Goal: Task Accomplishment & Management: Complete application form

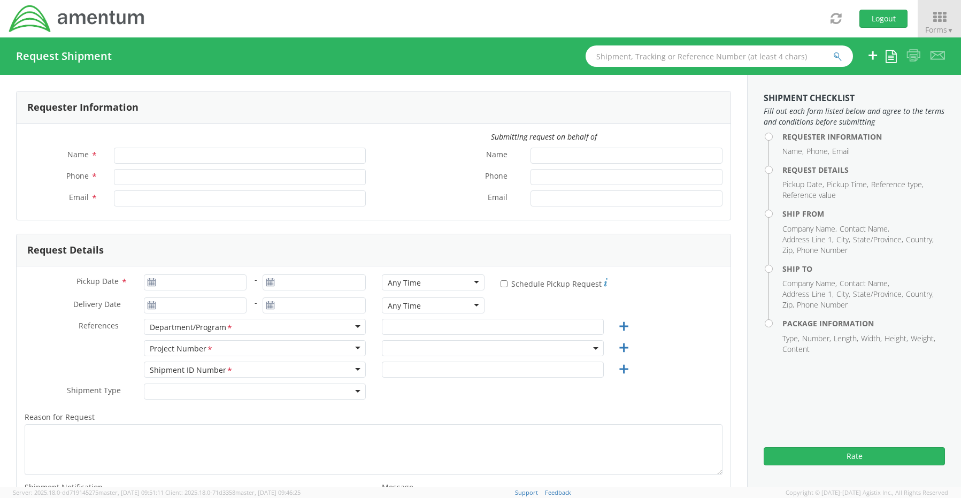
type input "Senecia Morgan"
type input "8172241568"
type input "senecia.morgan@amentum.com"
select select "OCCP.600391.00000"
click at [936, 19] on icon at bounding box center [939, 17] width 50 height 15
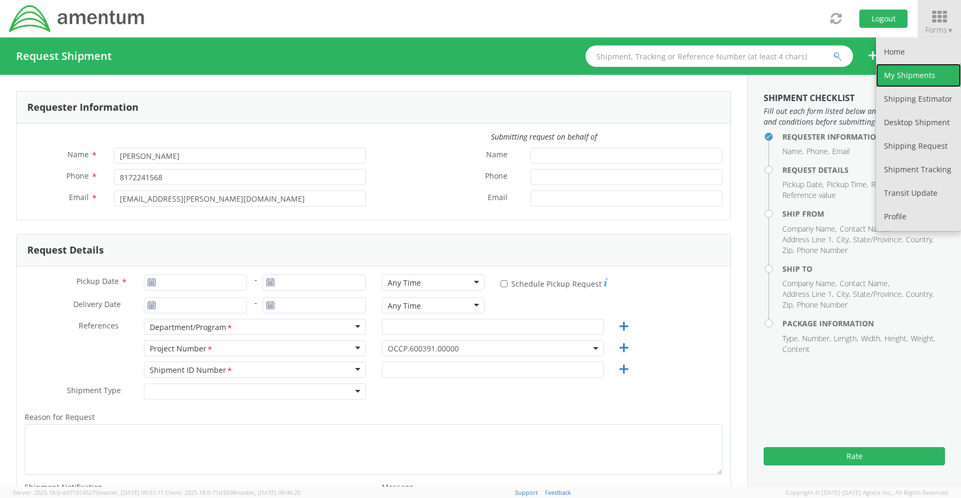
click at [894, 76] on link "My Shipments" at bounding box center [918, 76] width 85 height 24
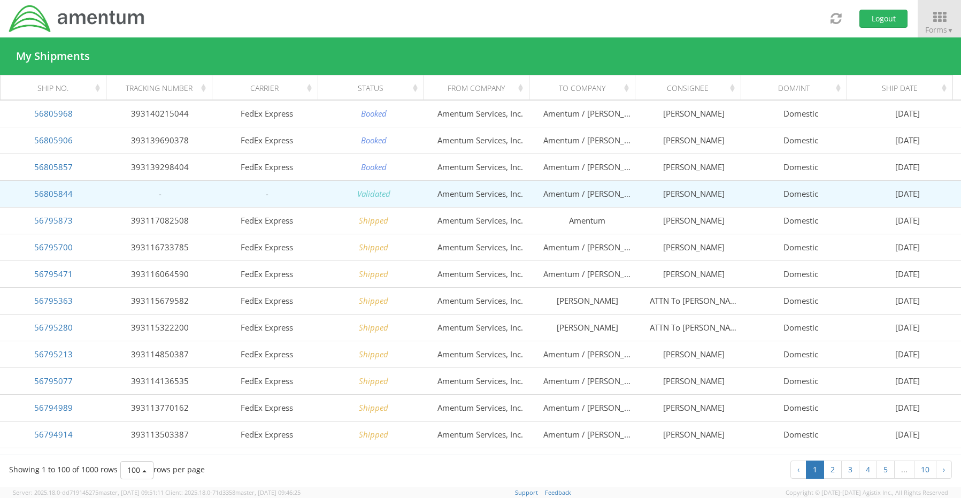
click at [34, 191] on td "56805844" at bounding box center [53, 193] width 107 height 27
click at [49, 195] on link "56805844" at bounding box center [53, 193] width 39 height 11
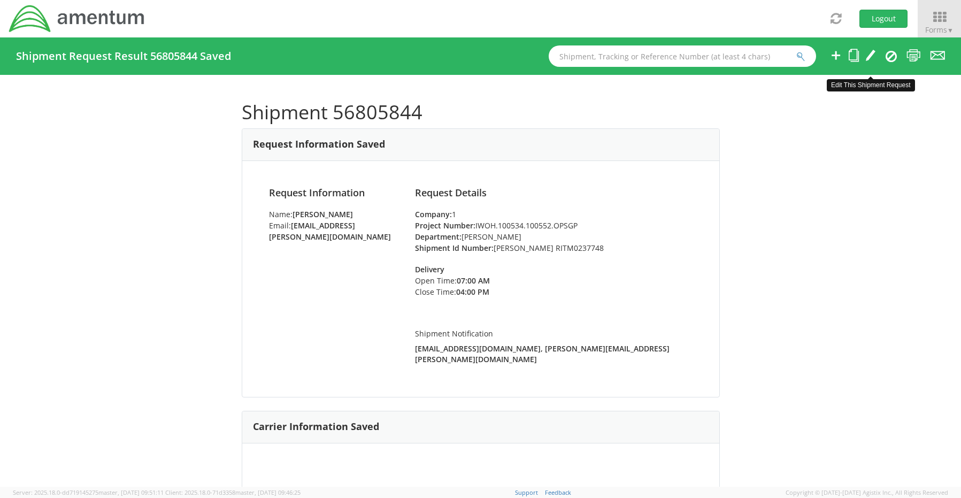
click at [871, 54] on icon at bounding box center [870, 55] width 11 height 13
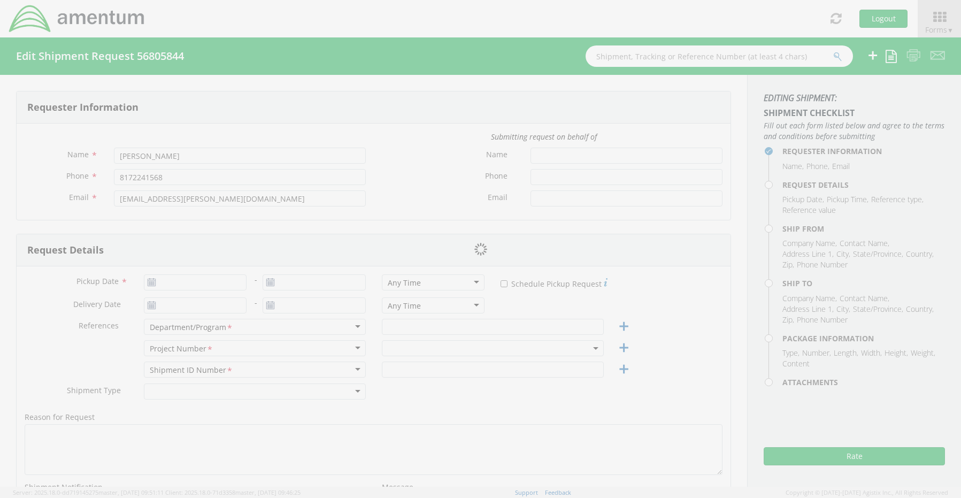
type input "09/12/2025"
type input "Gregory Preece"
type input "Rick Poland RITM0237748"
select select
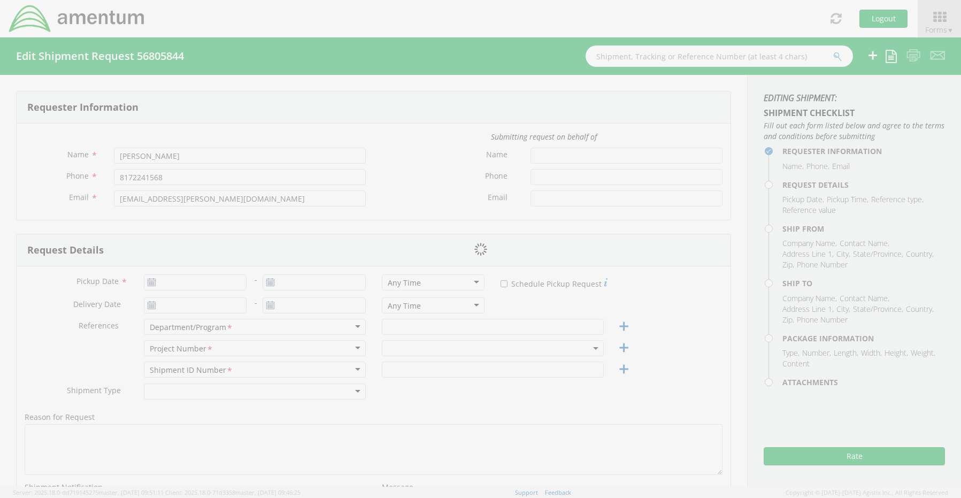
type input "Amentum Services, Inc."
type input "13500 Heritage Parkway"
type input "Fort Worth"
type input "76177"
type input "Senecia Morgan"
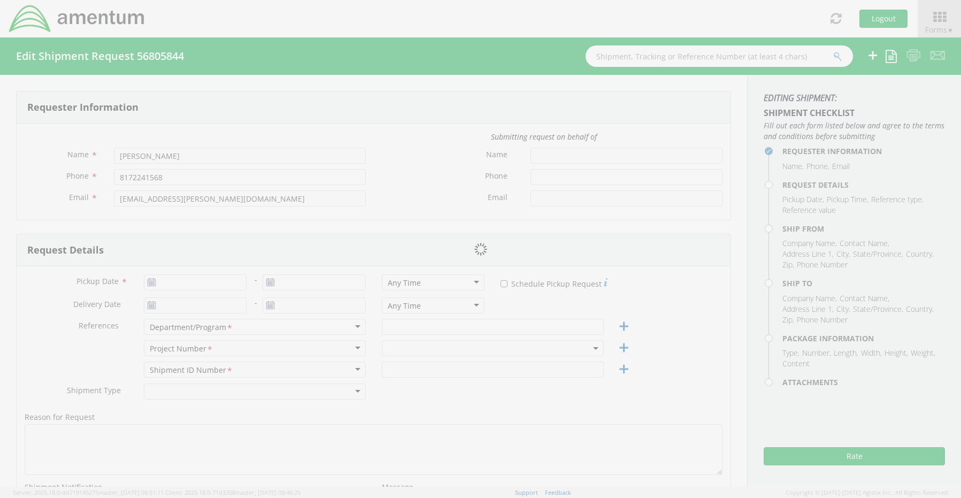
type input "817-224-1568"
type input "senecia.morgan@amentum.com"
checkbox input "true"
select select
type input "Amentum / Rick Poland"
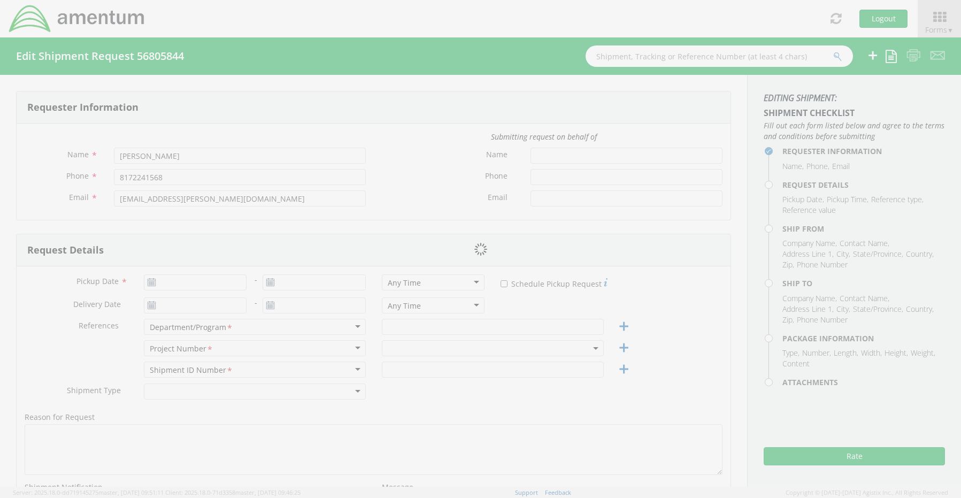
type input "1512 Hering Road"
type input "Kingwood"
type input "26527"
type input "Rick Poland"
type input "304-435-5516"
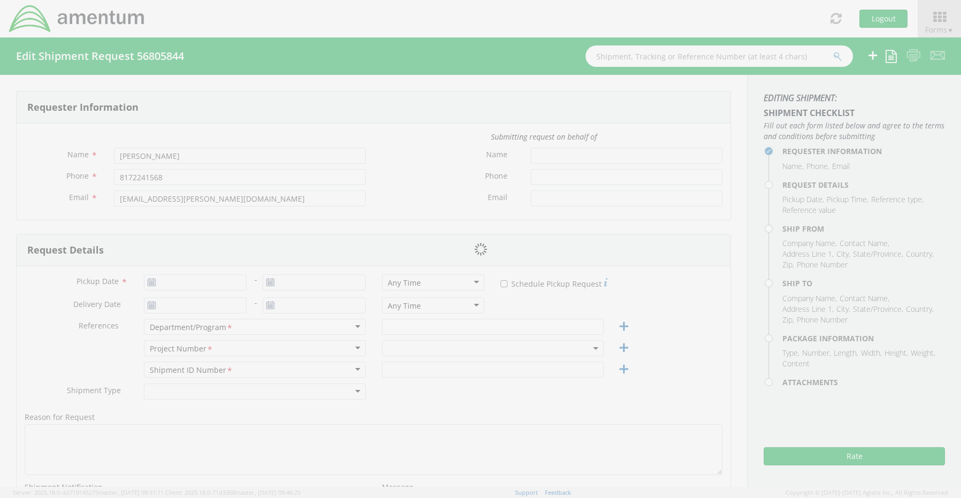
type input "rick.poland@lm.doe.gov"
checkbox input "true"
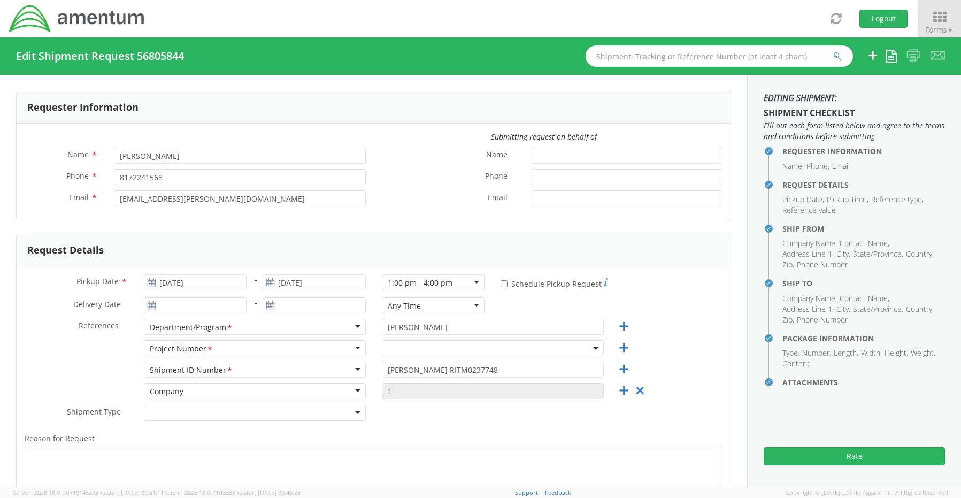
select select "IWOH.100534.100552.OPSGP"
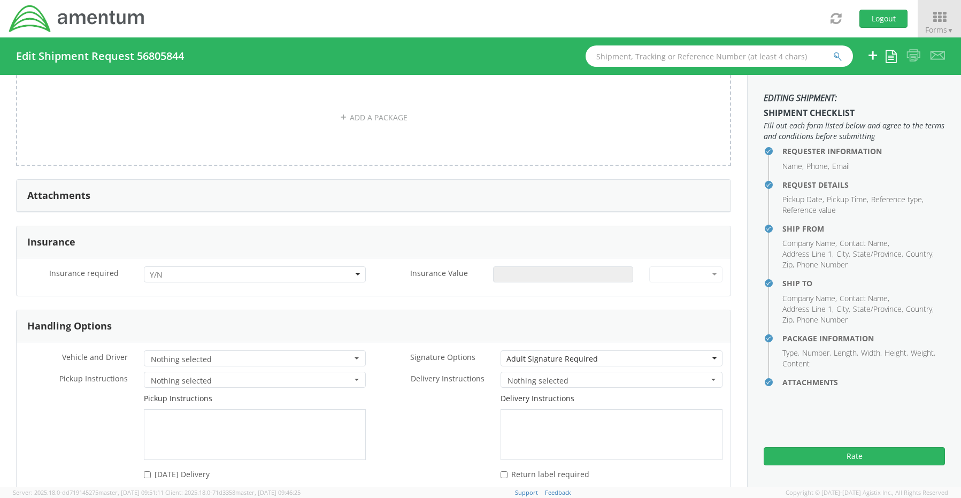
scroll to position [1176, 0]
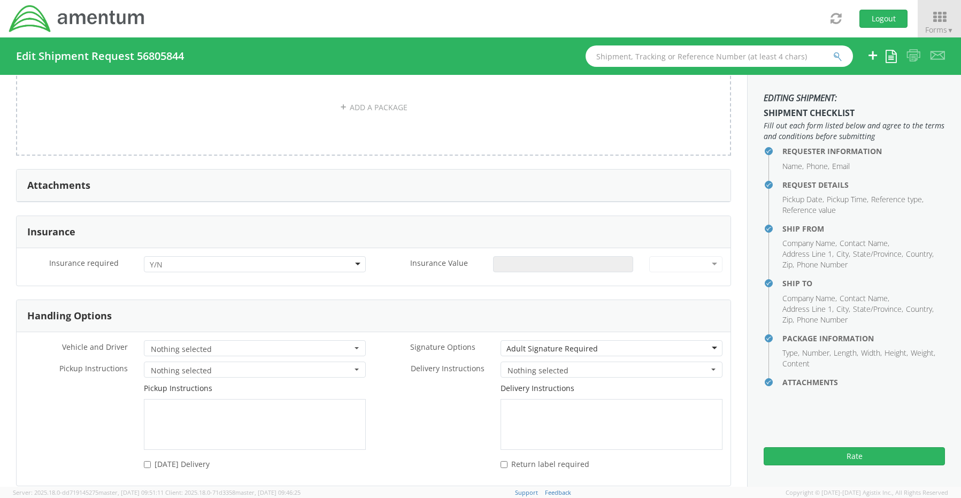
click at [187, 258] on div at bounding box center [255, 264] width 222 height 16
click at [190, 298] on div "No Yes" at bounding box center [253, 290] width 218 height 33
click at [511, 261] on input "Insurance Value *" at bounding box center [563, 264] width 140 height 16
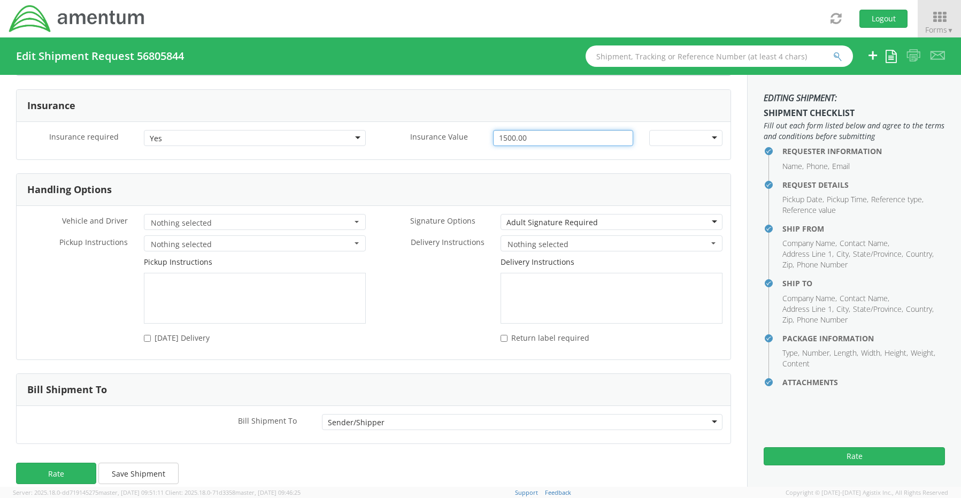
scroll to position [1310, 0]
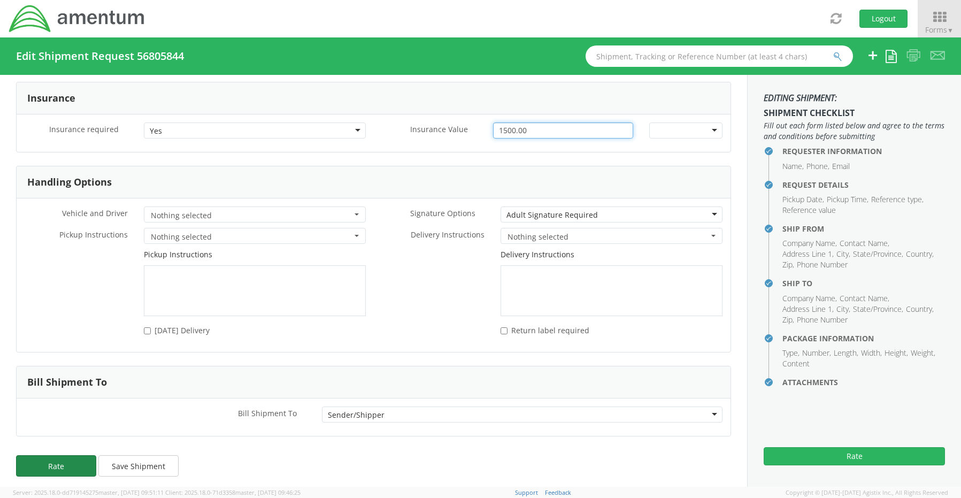
type input "1500.00"
click at [61, 463] on button "Rate" at bounding box center [56, 465] width 80 height 21
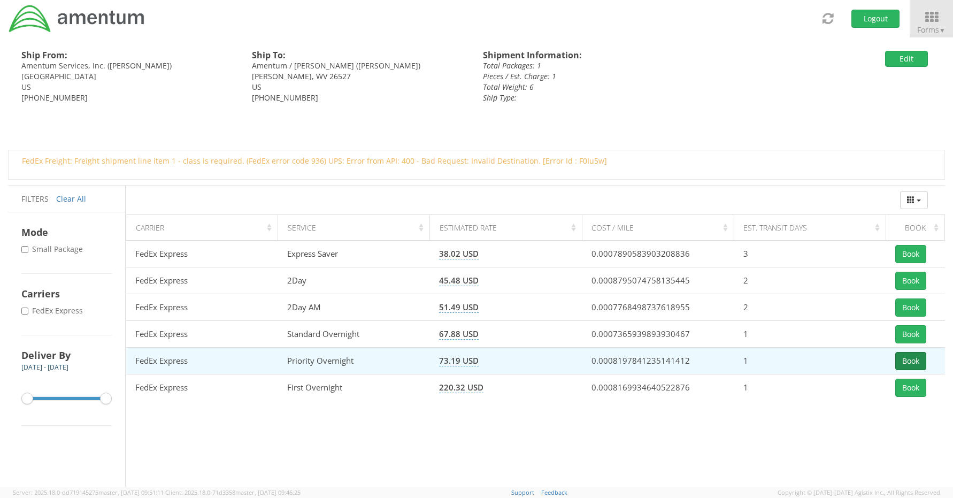
click at [913, 360] on button "Book" at bounding box center [910, 361] width 31 height 18
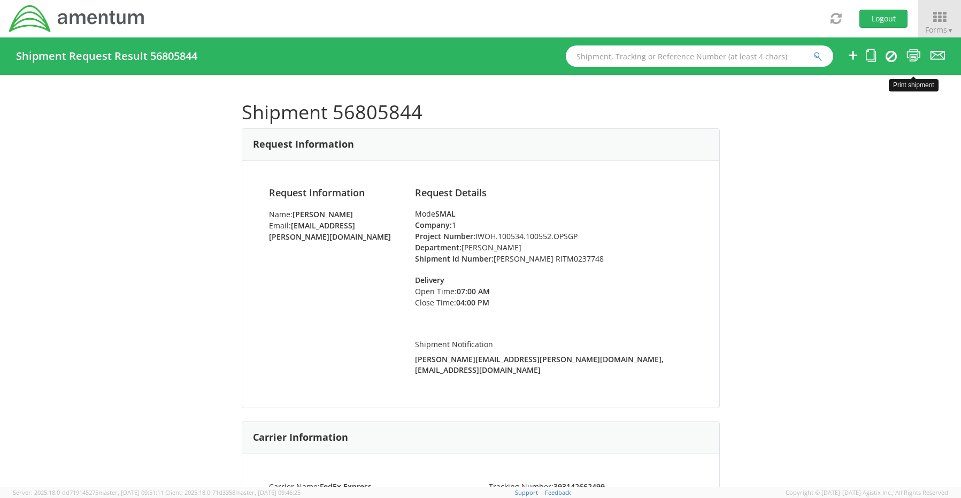
click at [917, 56] on icon at bounding box center [913, 55] width 14 height 13
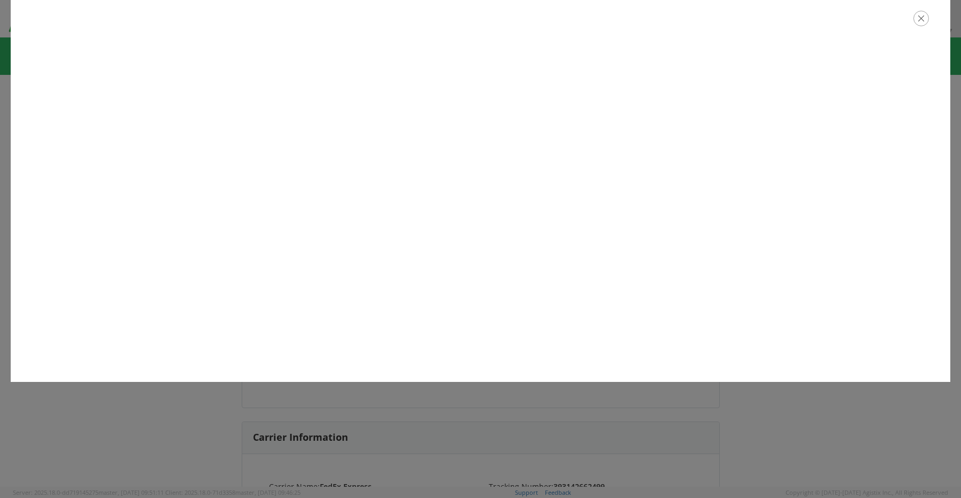
click at [924, 16] on icon "button" at bounding box center [921, 19] width 16 height 16
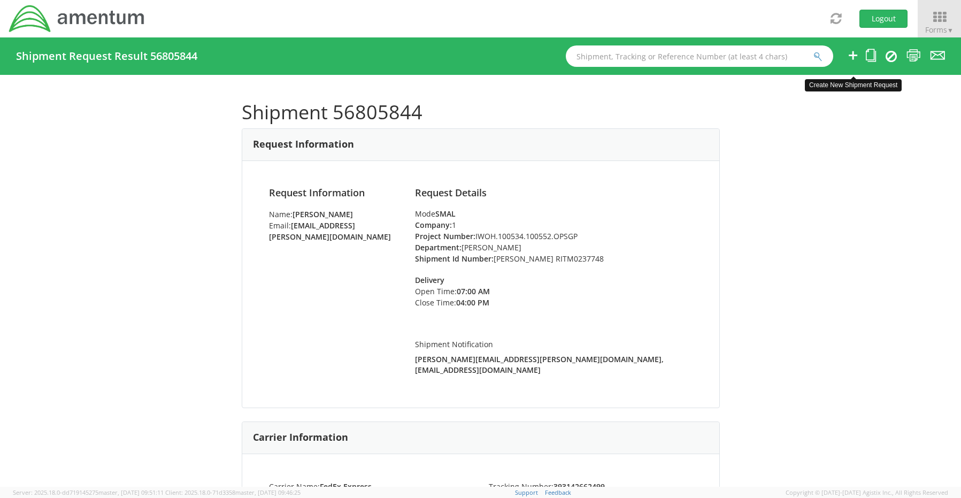
click at [850, 56] on icon at bounding box center [853, 55] width 13 height 13
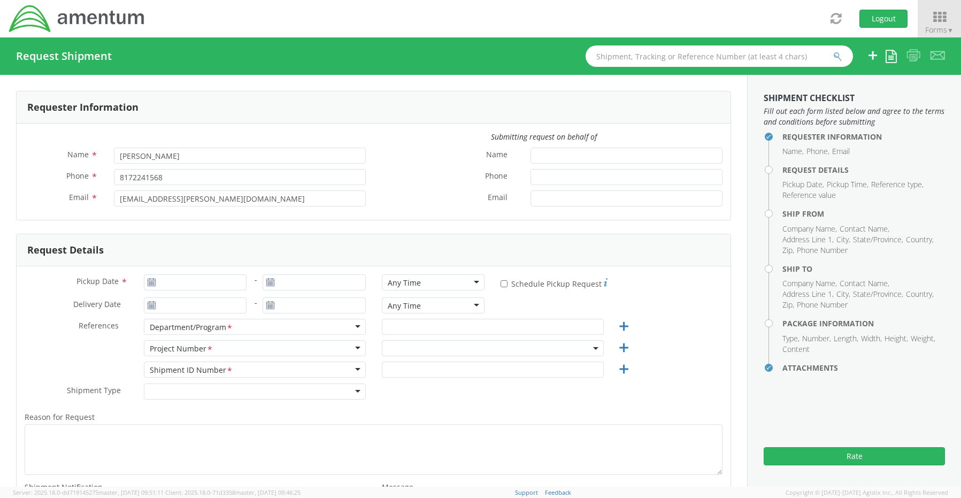
select select "OCCP.600391.00000"
type input "09/12/2025"
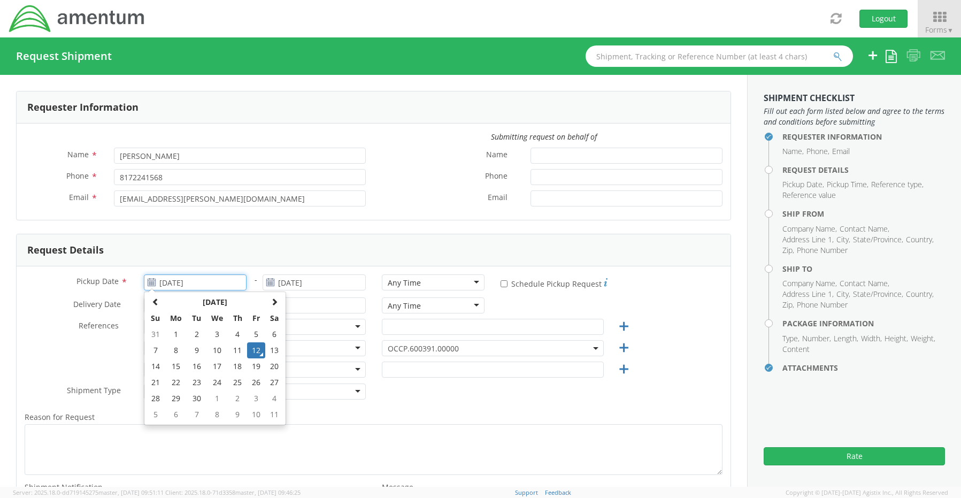
click at [179, 280] on input "09/12/2025" at bounding box center [195, 282] width 103 height 16
click at [258, 351] on td "12" at bounding box center [256, 350] width 18 height 16
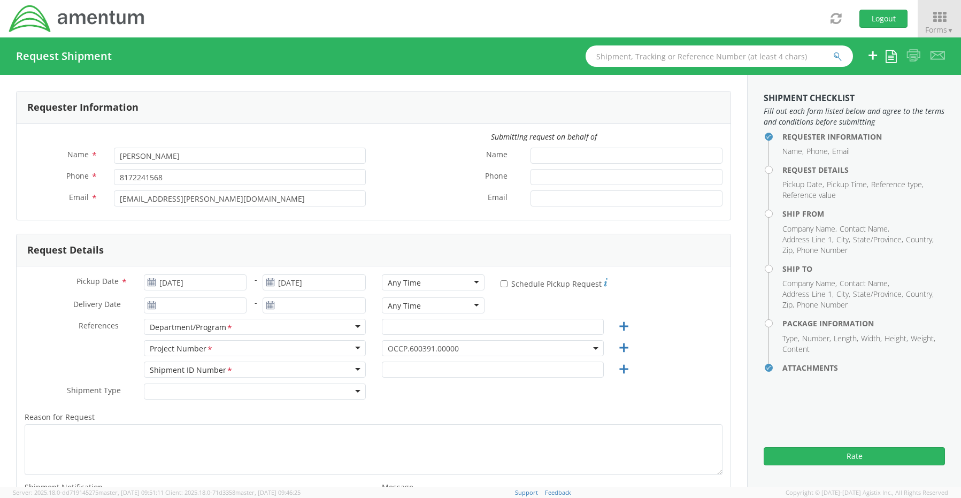
drag, startPoint x: 390, startPoint y: 281, endPoint x: 394, endPoint y: 286, distance: 6.1
click at [390, 282] on div "Any Time" at bounding box center [404, 283] width 33 height 11
click at [397, 328] on input "text" at bounding box center [493, 327] width 222 height 16
paste input "Gregory Preece"
type input "Gregory Preece"
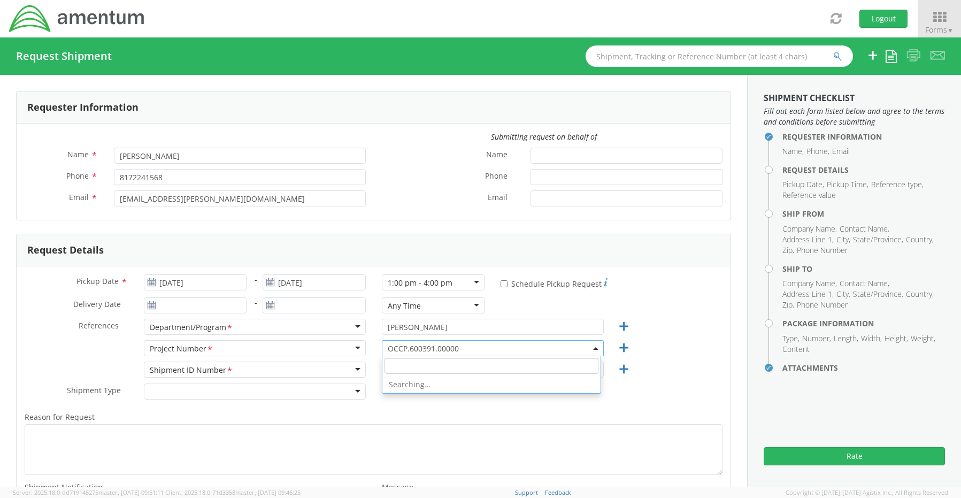
click at [397, 348] on span "OCCP.600391.00000" at bounding box center [493, 348] width 210 height 10
click at [395, 367] on input "search" at bounding box center [491, 366] width 214 height 16
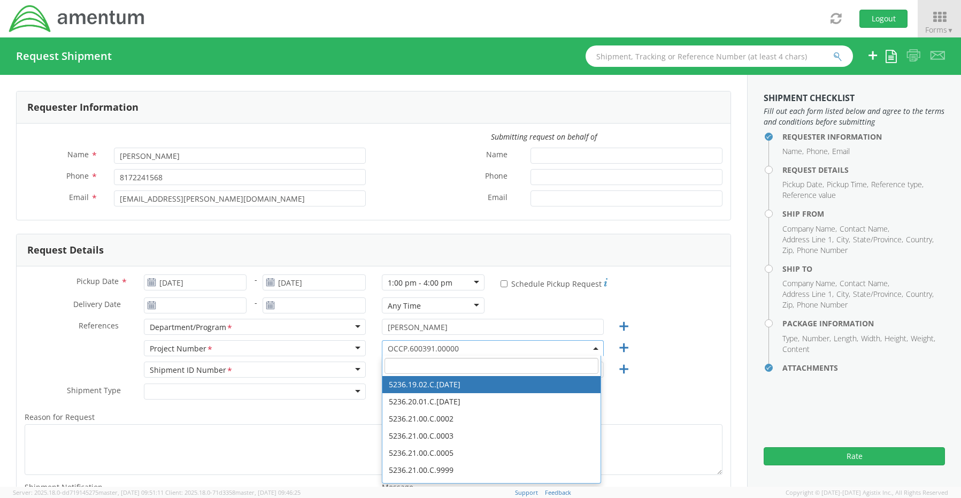
paste input "ADMN.705435.1ERPX"
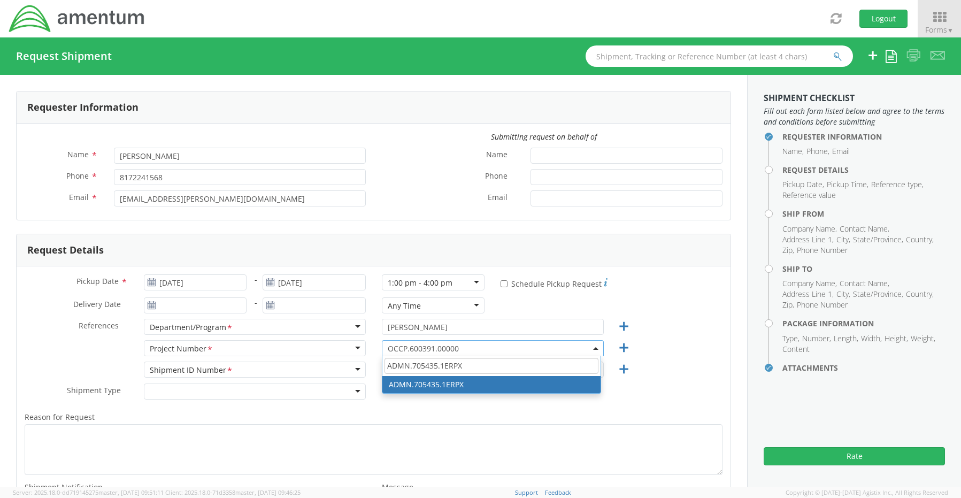
type input "ADMN.705435.1ERPX"
select select "ADMN.705435.1ERPX"
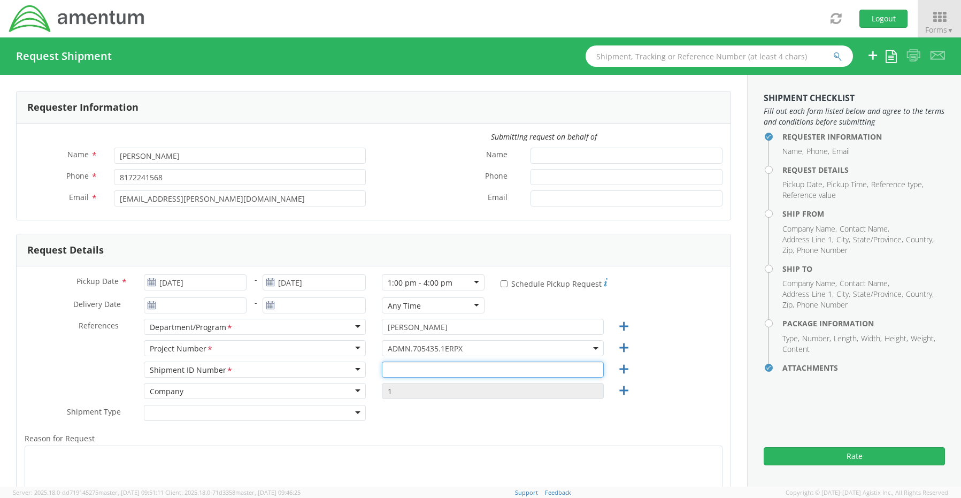
click at [399, 372] on input "text" at bounding box center [493, 369] width 222 height 16
paste input "Patrick Hoben RITM0238741"
type input "Patrick Hoben RITM0238741"
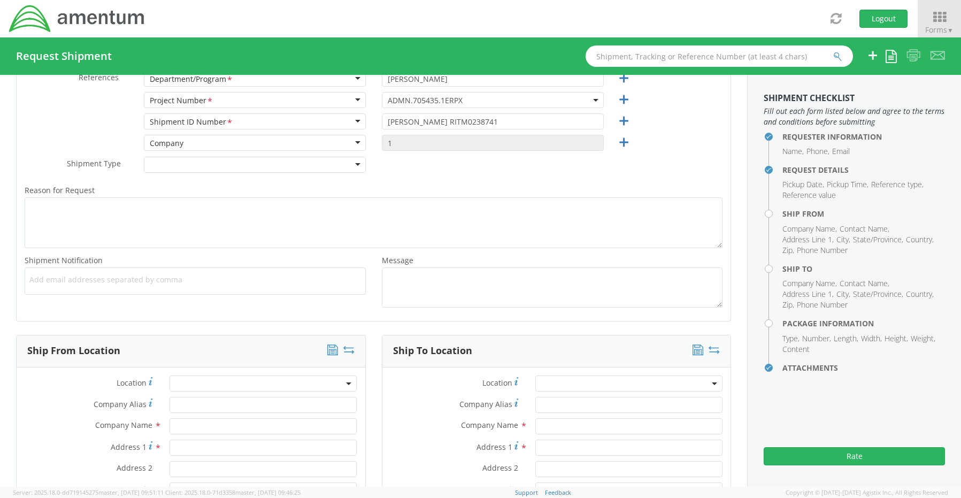
click at [55, 282] on span "Add email addresses separated by comma" at bounding box center [195, 279] width 332 height 11
paste input "Gregory.Preece@amentum.com"
type input "Gregory.Preece@amentum.com"
click at [214, 289] on ul "Gregory.Preece@amentum.com ×" at bounding box center [195, 281] width 332 height 18
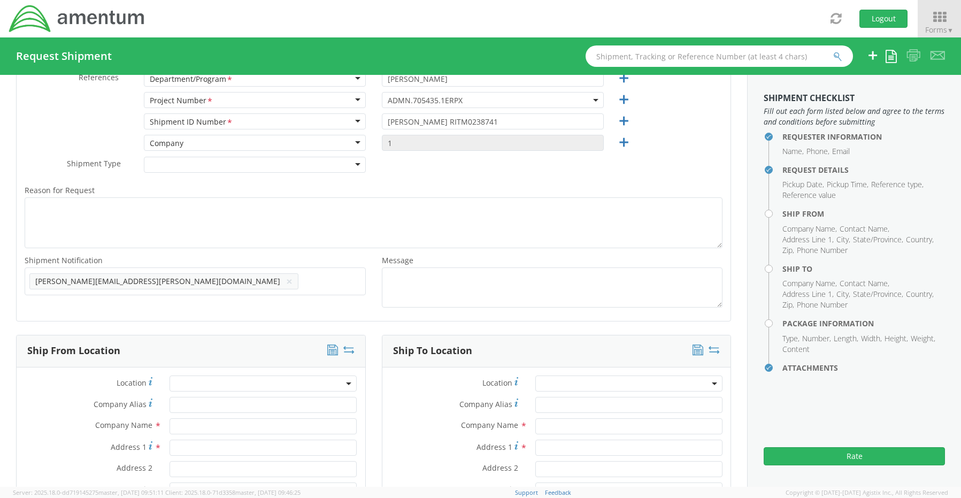
paste input "Malivahn.Low@amentum.com"
type input "Malivahn.Low@amentum.com"
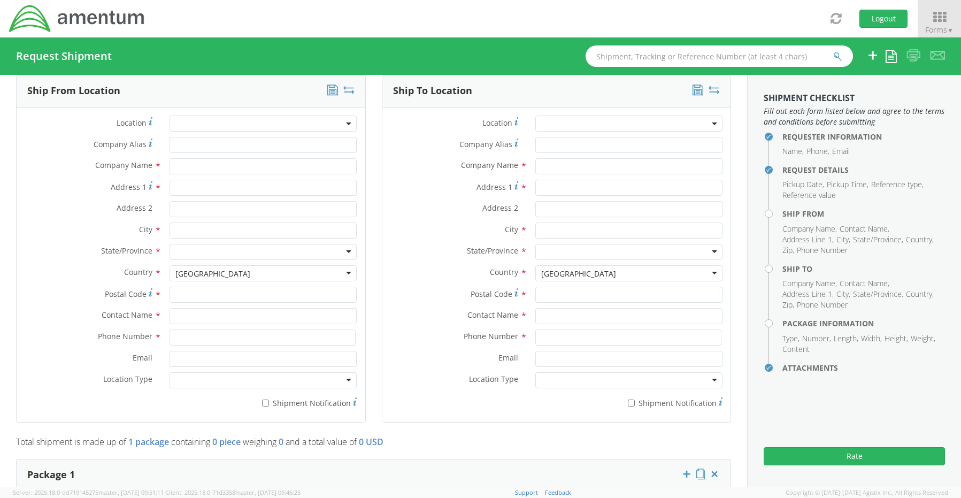
scroll to position [516, 0]
click at [188, 308] on input "text" at bounding box center [263, 314] width 187 height 16
type input "sene"
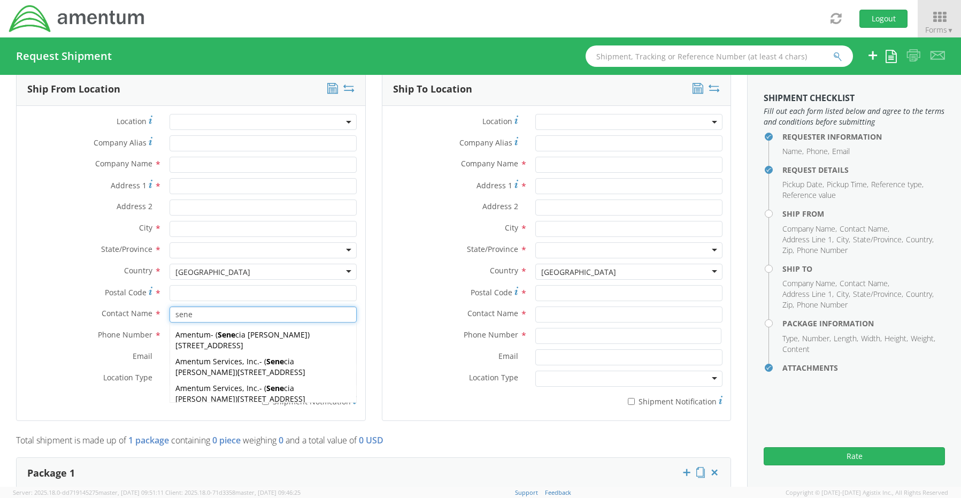
click at [237, 367] on span "13500 Heritage Parkway, mail room, Fort Worth, TX, 76177, US" at bounding box center [271, 372] width 68 height 10
type input "Amentum Services, Inc."
type input "13500 Heritage Parkway"
type input "Fort Worth"
type input "76177"
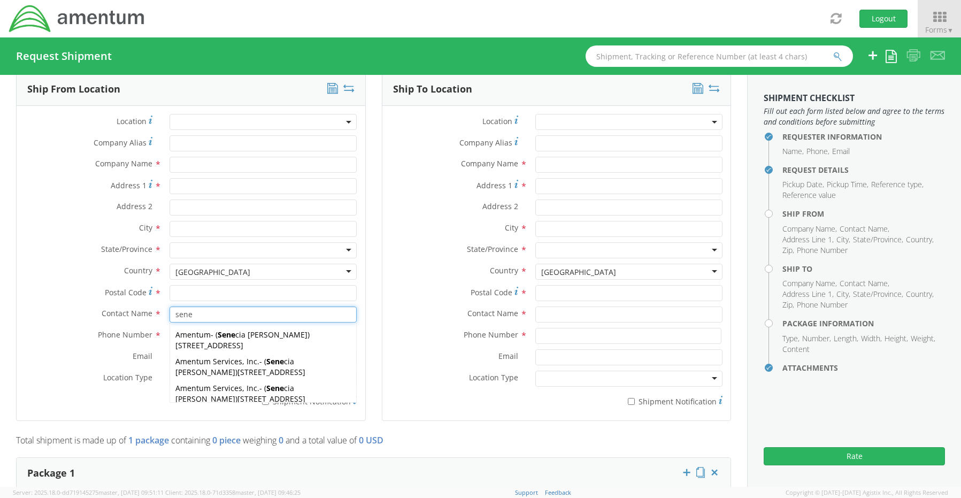
type input "Senecia Morgan"
type input "817-224-1568"
type input "senecia.morgan@amentum.com"
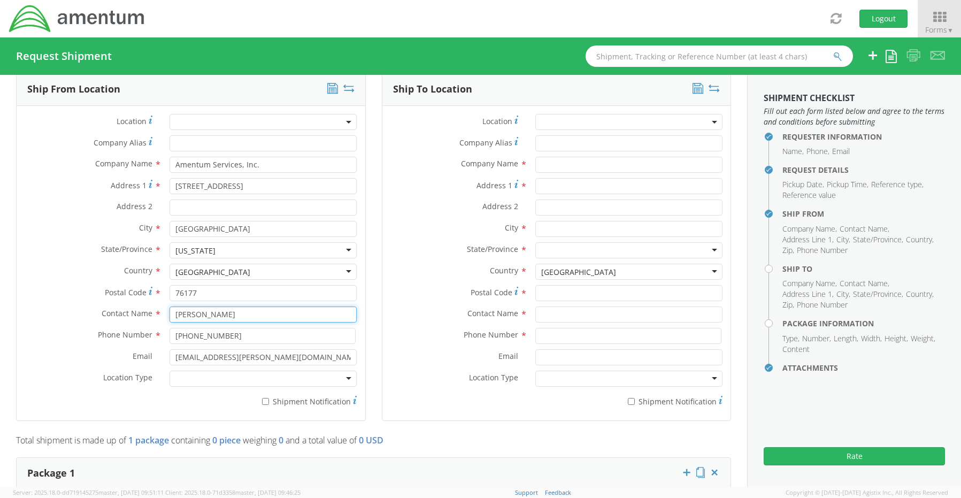
type input "Senecia Morgan"
drag, startPoint x: 193, startPoint y: 374, endPoint x: 193, endPoint y: 382, distance: 7.5
click at [193, 380] on div at bounding box center [263, 379] width 187 height 16
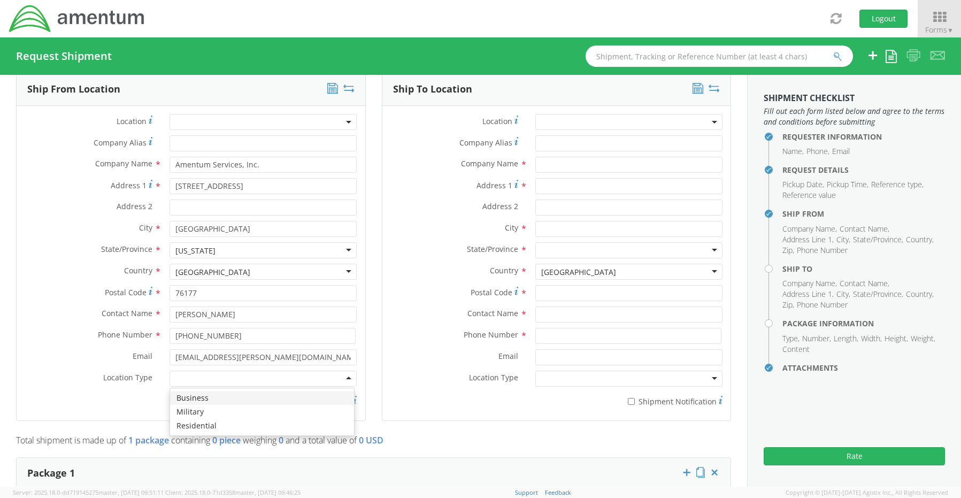
drag, startPoint x: 196, startPoint y: 393, endPoint x: 226, endPoint y: 393, distance: 29.4
click at [262, 398] on input "* Shipment Notification" at bounding box center [265, 401] width 7 height 7
checkbox input "true"
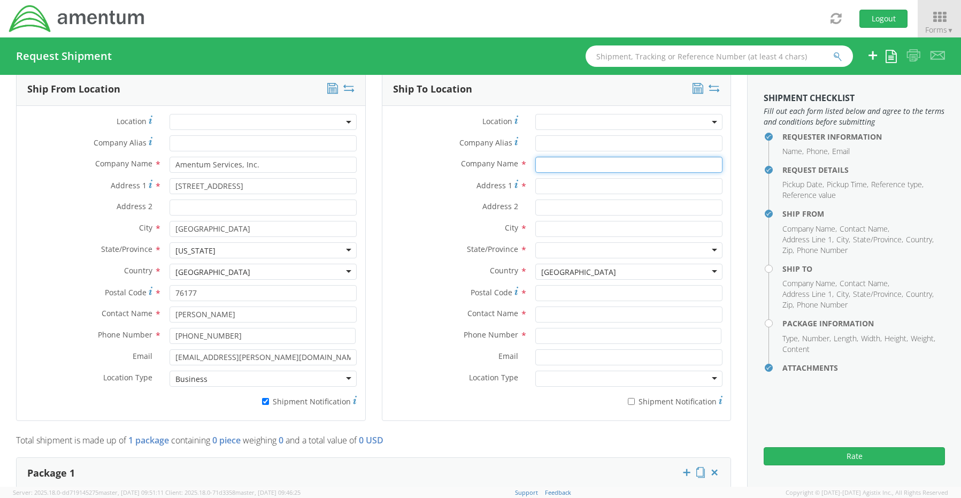
click at [560, 157] on input "text" at bounding box center [628, 165] width 187 height 16
paste input "Patrick Hoben"
type input "Amentum / Patrick Hoben"
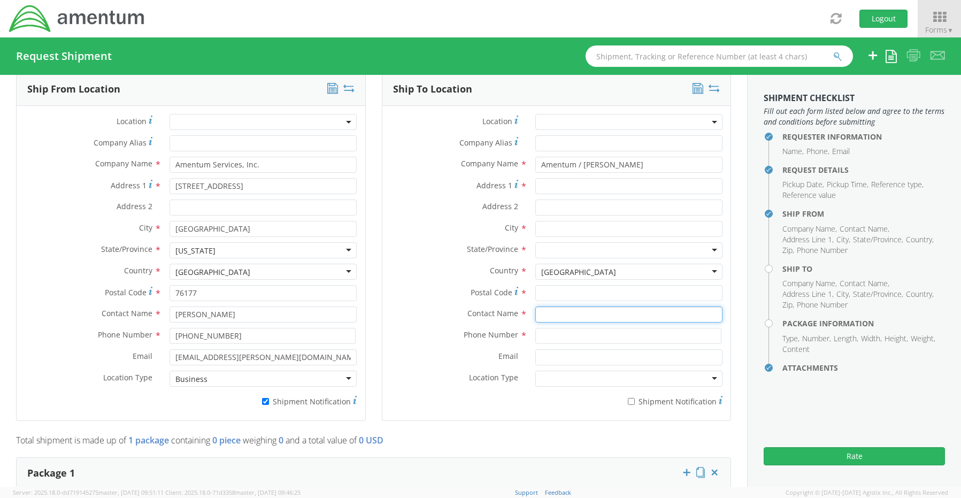
click at [541, 306] on input "text" at bounding box center [628, 314] width 187 height 16
paste input "Patrick Hoben"
type input "Patrick Hoben"
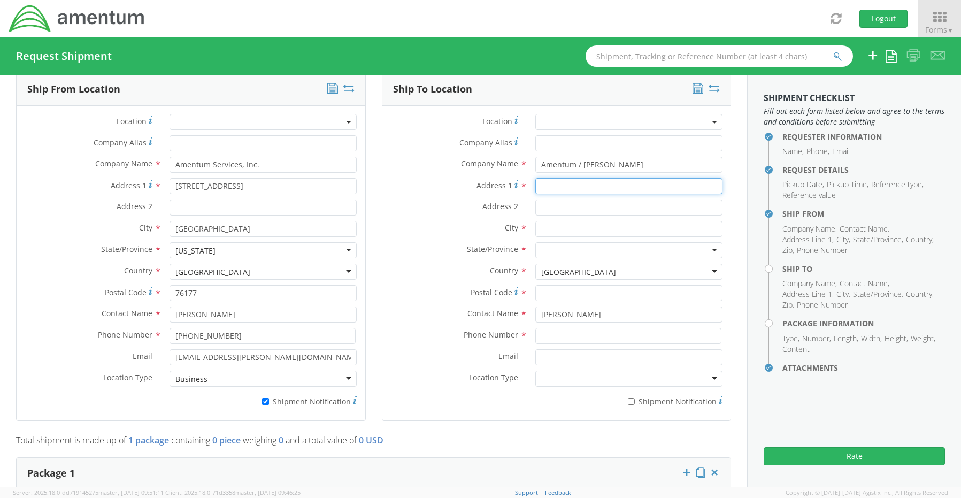
click at [542, 180] on input "Address 1 *" at bounding box center [628, 186] width 187 height 16
paste input "1210 Palm Blvd"
type input "1210 Palm Blvd"
click at [559, 224] on input "text" at bounding box center [628, 229] width 187 height 16
paste input "Dunedin,"
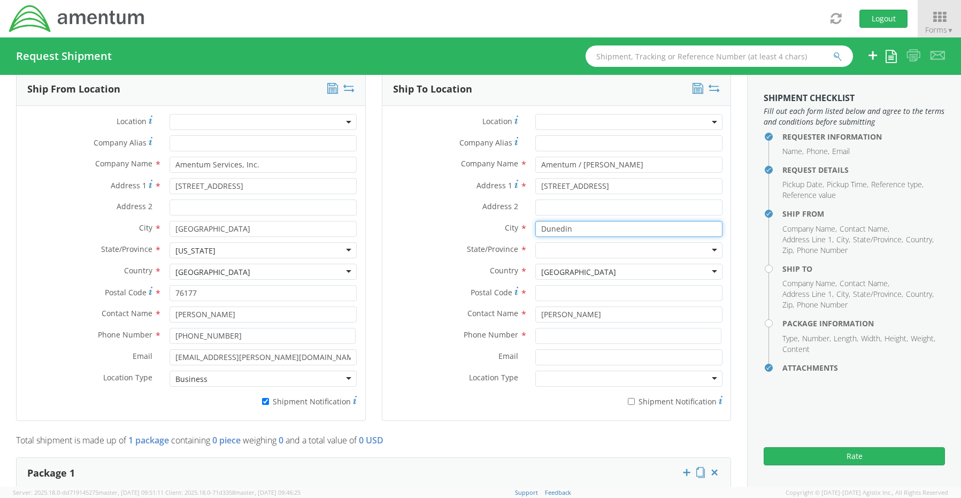
type input "Dunedin"
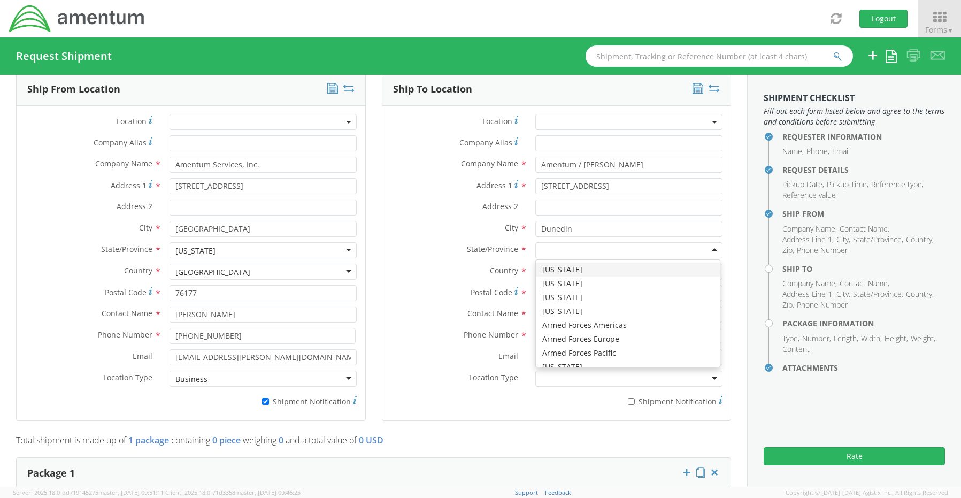
click at [544, 243] on div at bounding box center [628, 250] width 187 height 16
type input "f"
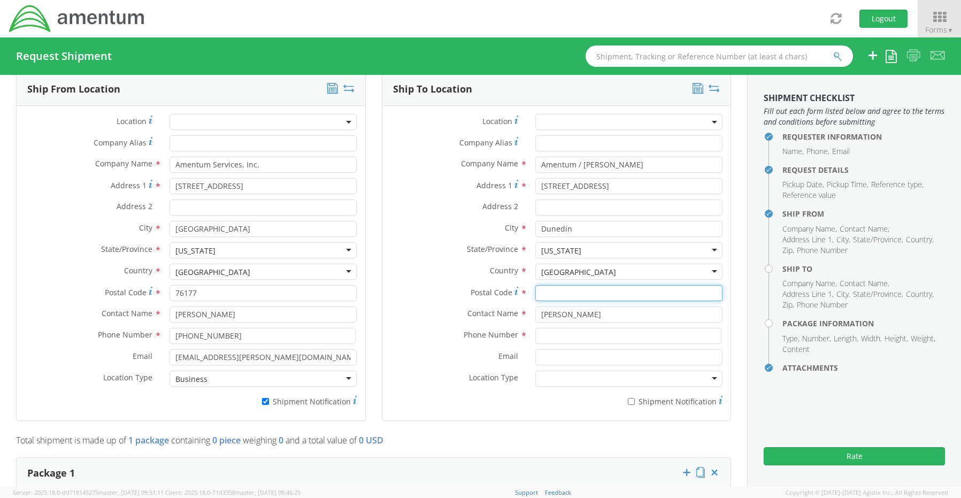
click at [568, 288] on input "Postal Code *" at bounding box center [628, 293] width 187 height 16
paste input "34698"
type input "34698"
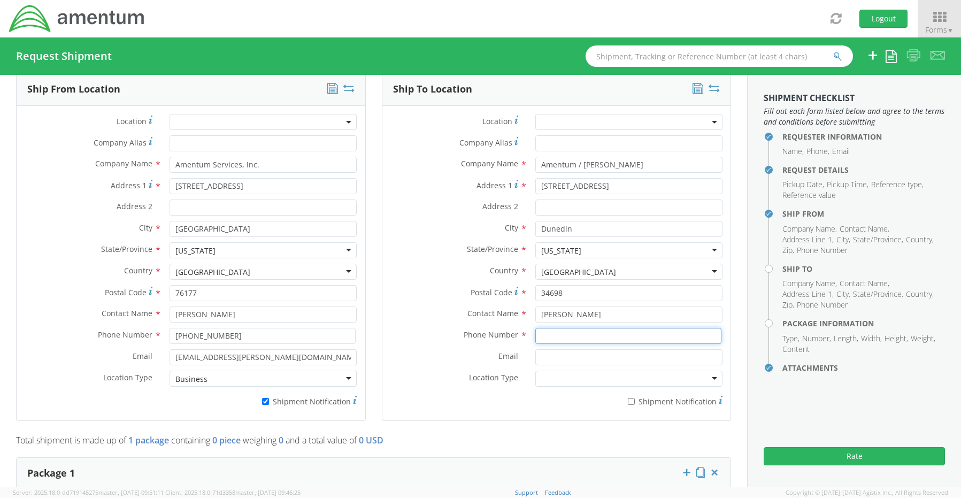
click at [542, 329] on input at bounding box center [628, 336] width 186 height 16
paste input "727-422-1568"
type input "727-422-1568"
click at [544, 349] on input "Email *" at bounding box center [628, 357] width 187 height 16
paste input "Patrick.Hoben.Ctr@amentum.com"
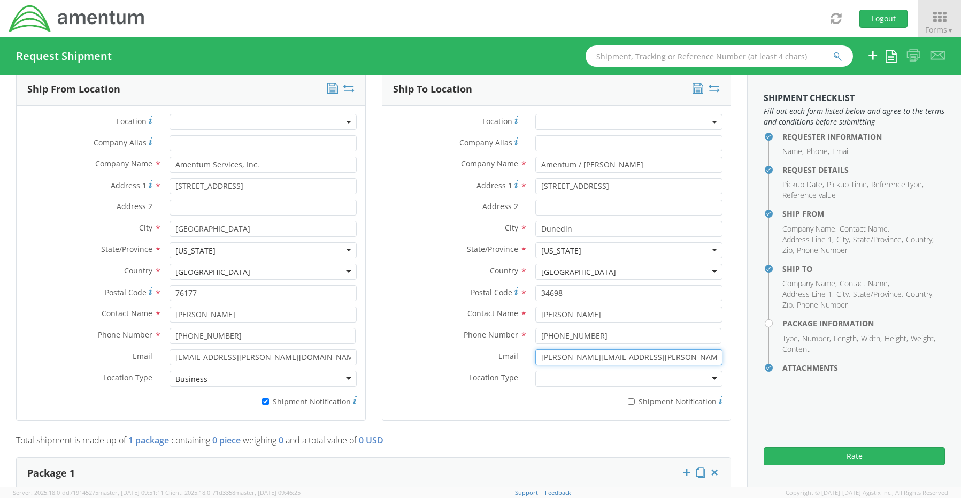
type input "Patrick.Hoben.Ctr@amentum.com"
click at [628, 398] on input "* Shipment Notification" at bounding box center [631, 401] width 7 height 7
checkbox input "true"
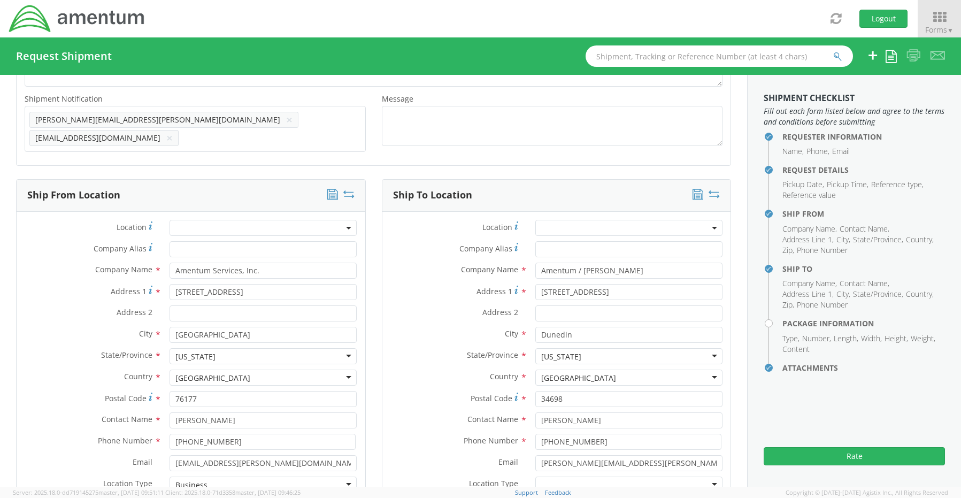
scroll to position [409, 0]
click at [338, 123] on span "Add email addresses separated by comma" at bounding box center [195, 119] width 332 height 11
paste input "Dave.Stiles@amentum.com"
type input "Dave.Stiles@amentum.com"
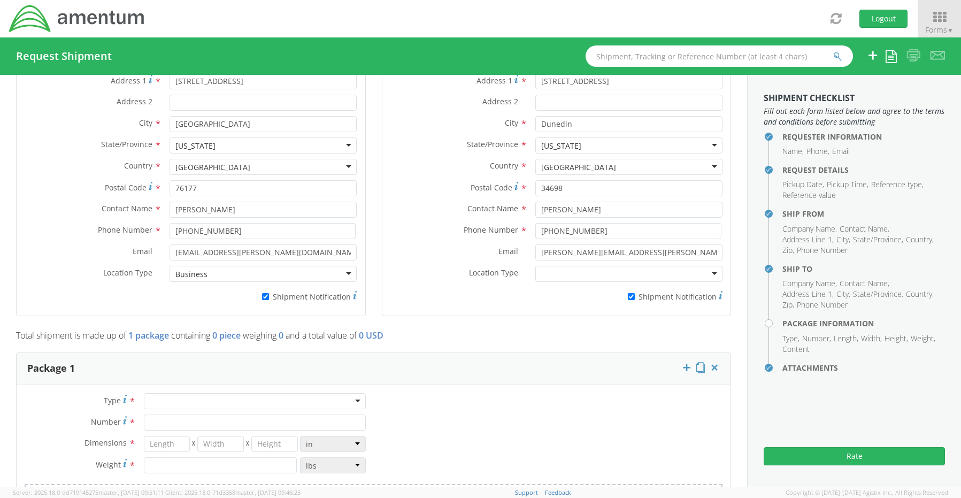
scroll to position [676, 0]
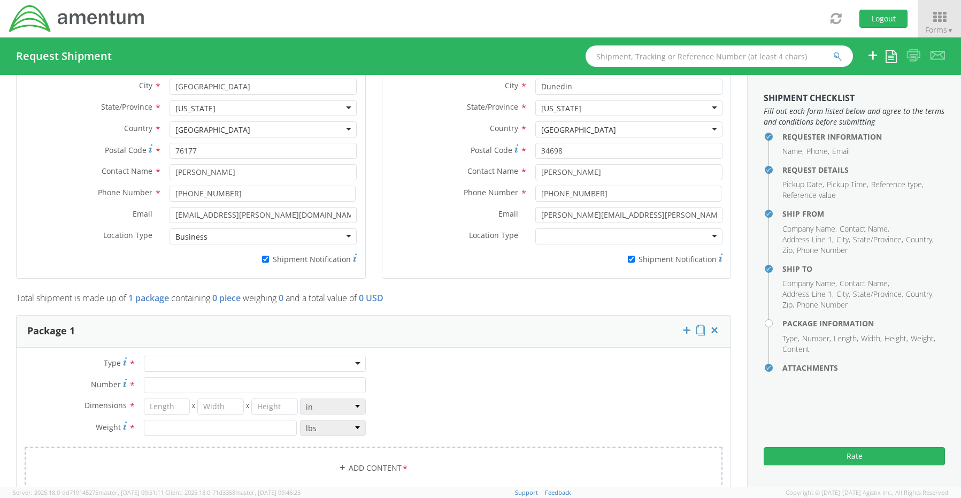
click at [184, 356] on div at bounding box center [255, 364] width 222 height 16
click at [174, 377] on input "Number *" at bounding box center [255, 385] width 222 height 16
type input "1"
type input "16"
type input "14"
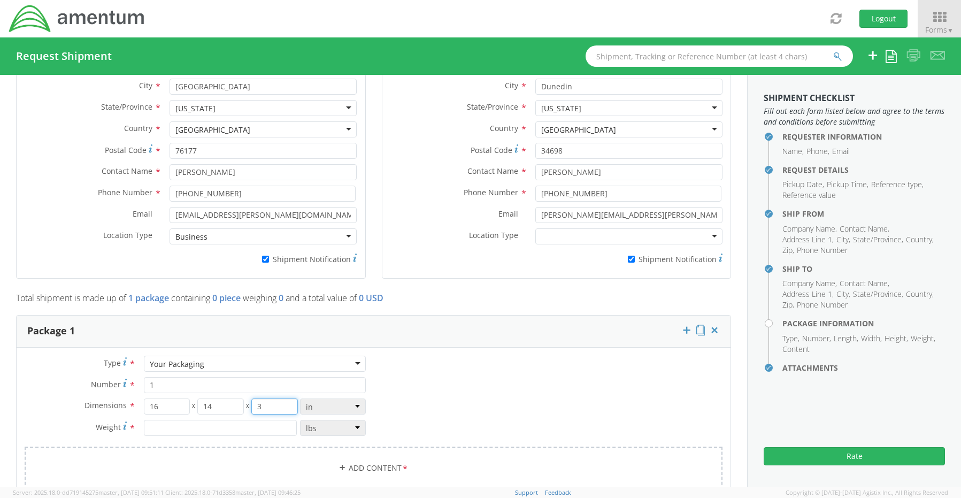
type input "3"
type input "6.0"
click at [361, 447] on link "Add Content *" at bounding box center [374, 468] width 698 height 43
select select
type input "General Commodity"
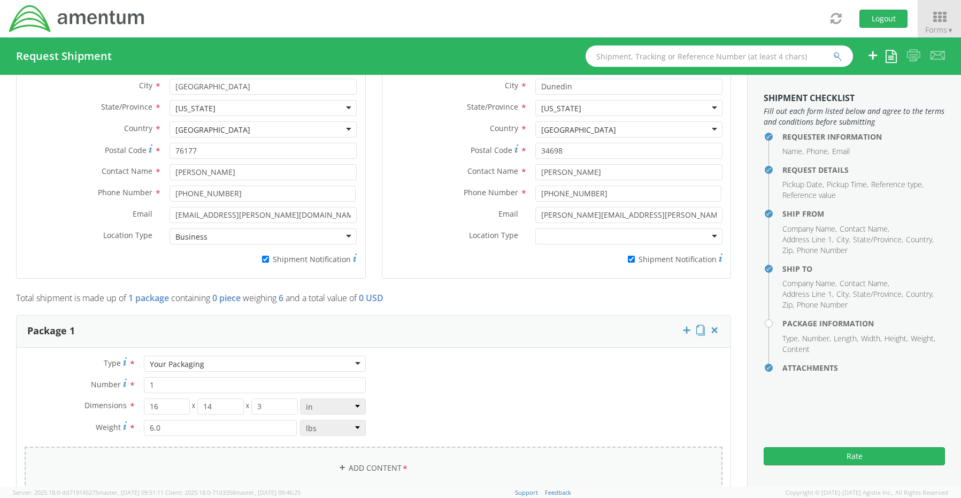
checkbox input "false"
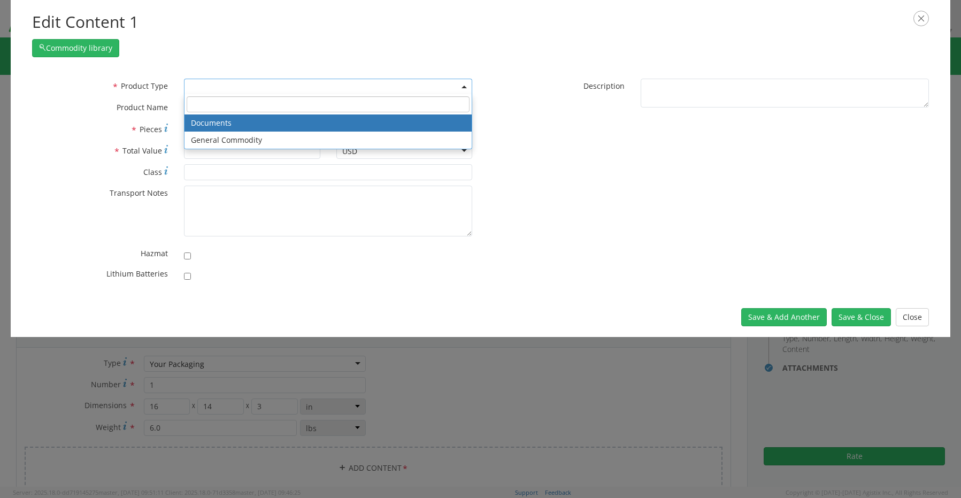
click at [207, 89] on span at bounding box center [328, 87] width 288 height 16
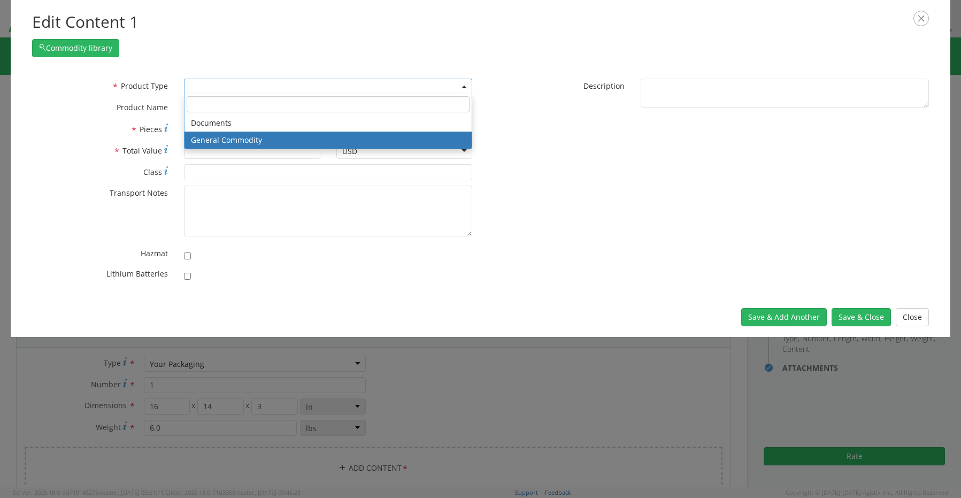
select select "COMMODITY"
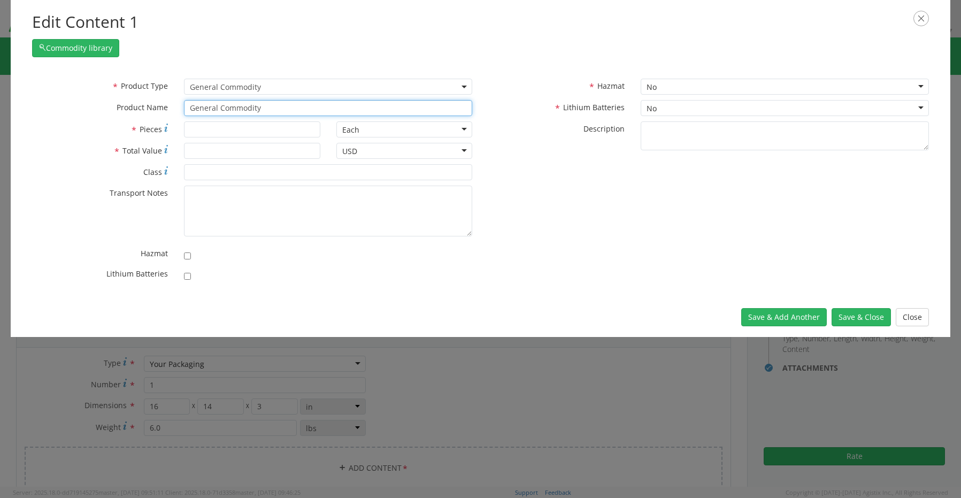
drag, startPoint x: 281, startPoint y: 105, endPoint x: 120, endPoint y: 99, distance: 161.0
click at [121, 100] on div "* Product Name General Commodity" at bounding box center [252, 108] width 457 height 16
paste input "Laptop/loaner: LOAN-CORP003110/SN: 9VW45W3"
type input "Laptop/loaner: LOAN-CORP003110/SN: 9VW45W3"
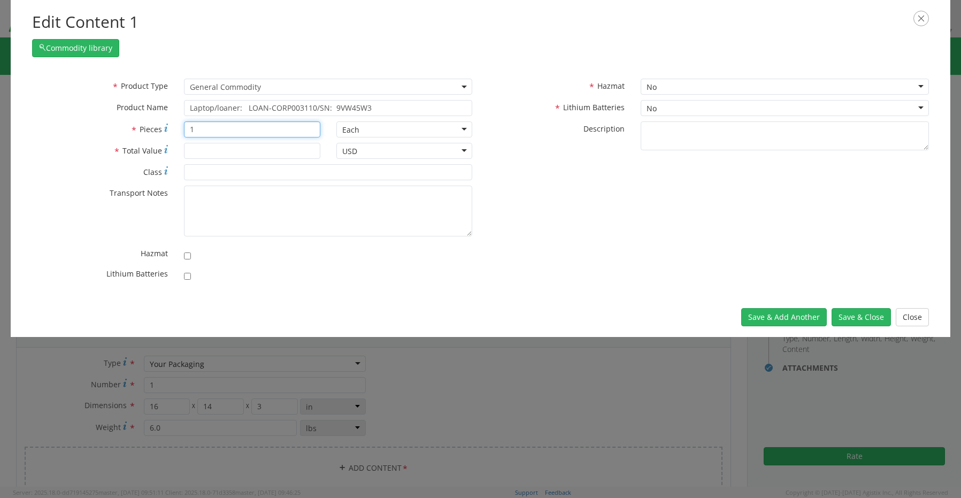
type input "1"
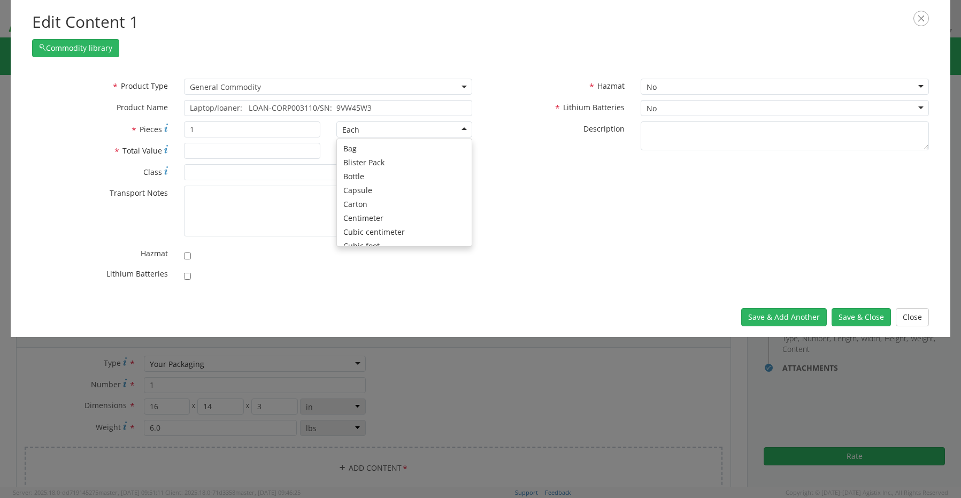
scroll to position [96, 0]
type input "1500.00"
drag, startPoint x: 189, startPoint y: 278, endPoint x: 186, endPoint y: 283, distance: 6.2
click at [189, 278] on input "checkbox" at bounding box center [187, 276] width 7 height 7
checkbox input "true"
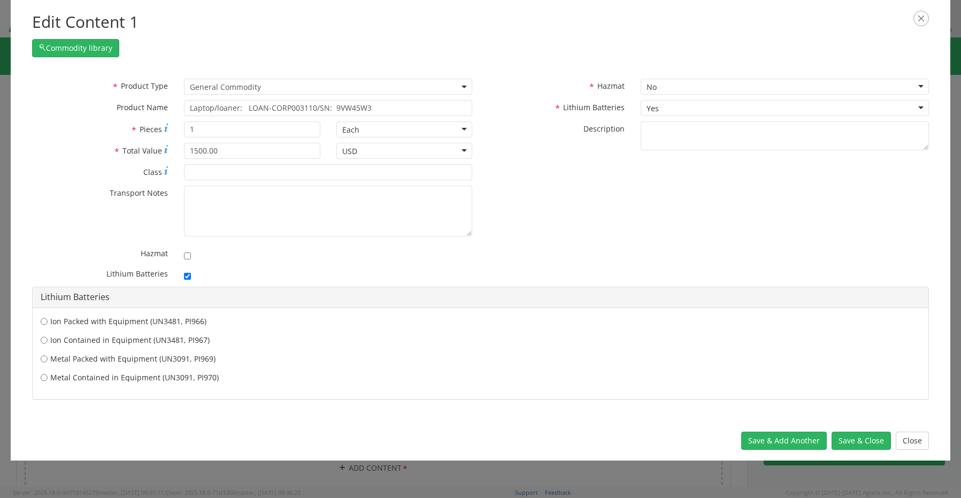
click at [129, 343] on label "Ion Contained in Equipment (UN3481, PI967)" at bounding box center [481, 340] width 880 height 11
click at [48, 343] on input "Ion Contained in Equipment (UN3481, PI967)" at bounding box center [44, 340] width 7 height 11
radio input "true"
click at [850, 446] on button "Save & Close" at bounding box center [861, 441] width 59 height 18
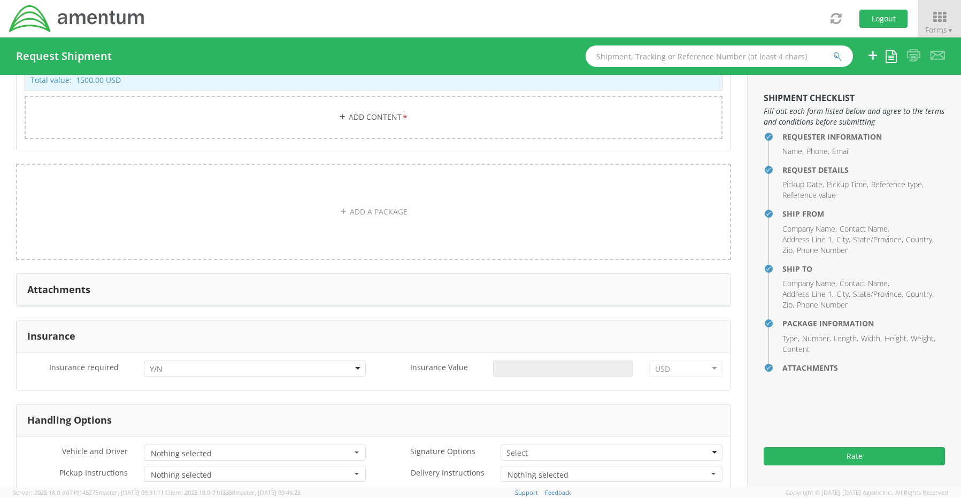
scroll to position [1211, 0]
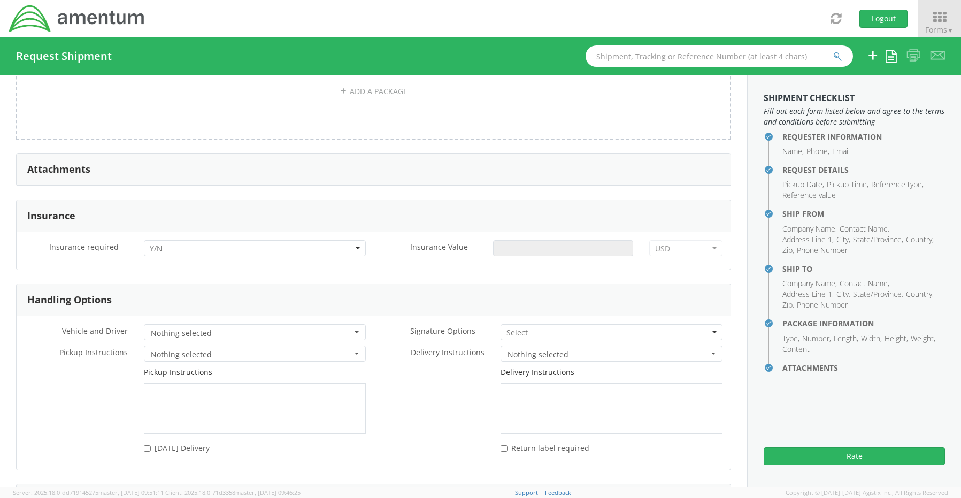
click at [170, 240] on div at bounding box center [255, 248] width 222 height 16
drag, startPoint x: 179, startPoint y: 263, endPoint x: 197, endPoint y: 259, distance: 18.6
click at [516, 240] on input "Insurance Value *" at bounding box center [563, 248] width 140 height 16
type input "1500.00"
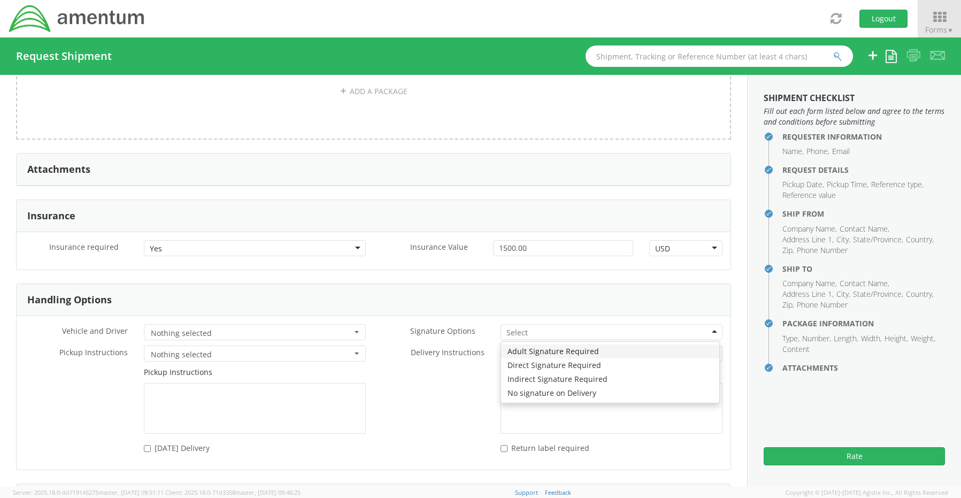
click at [525, 324] on div at bounding box center [612, 332] width 222 height 16
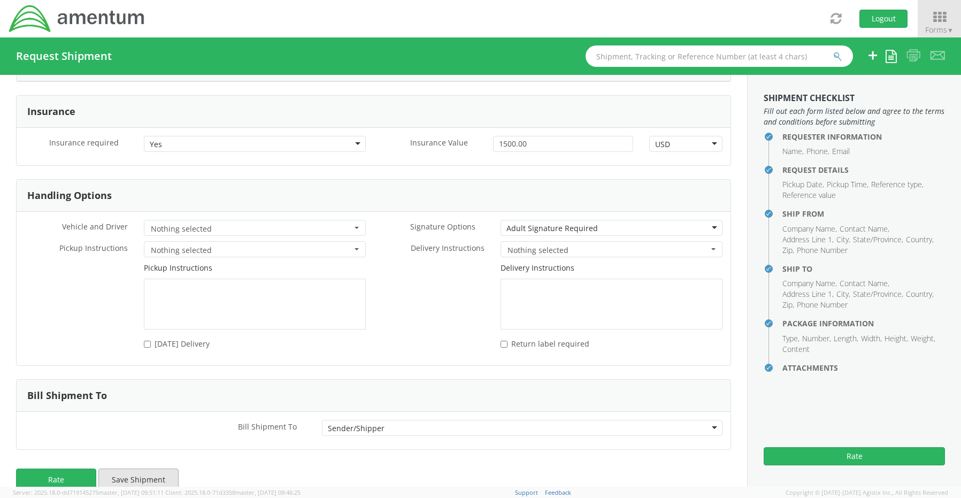
scroll to position [1316, 0]
click at [80, 467] on button "Rate" at bounding box center [56, 477] width 80 height 21
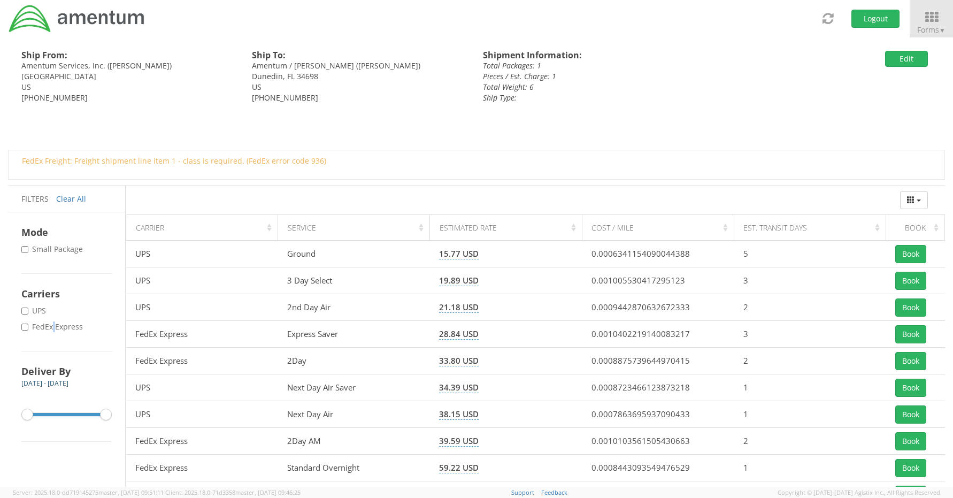
click at [53, 326] on label "* FedEx Express" at bounding box center [53, 326] width 64 height 11
click at [25, 326] on input "* FedEx Express" at bounding box center [24, 327] width 7 height 7
checkbox input "true"
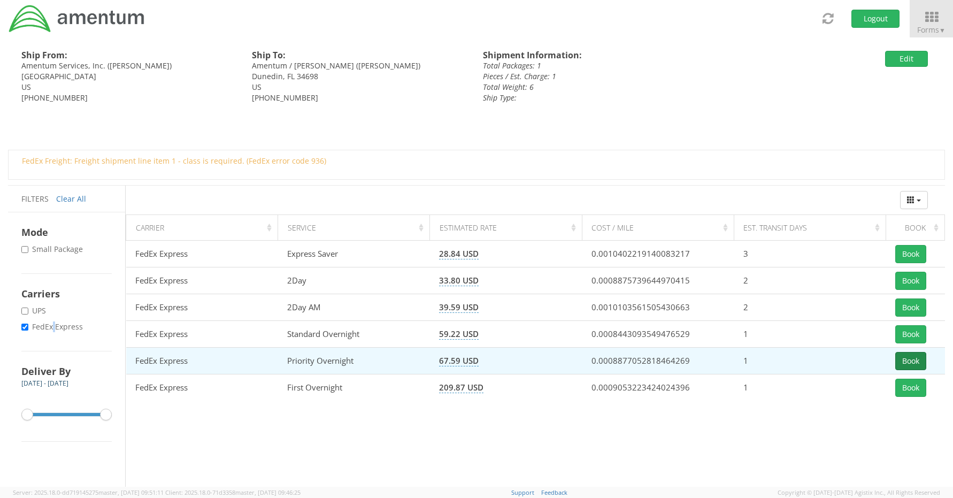
click at [907, 358] on button "Book" at bounding box center [910, 361] width 31 height 18
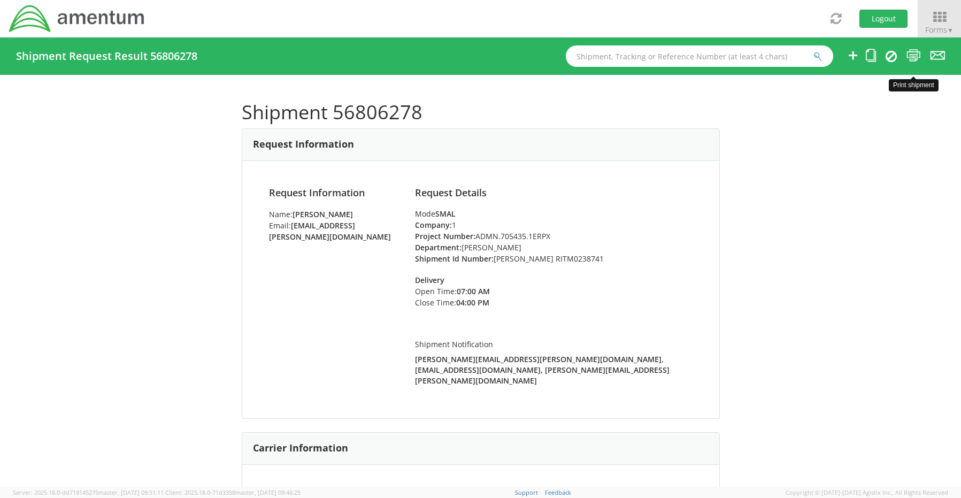
click at [914, 57] on icon at bounding box center [913, 55] width 14 height 13
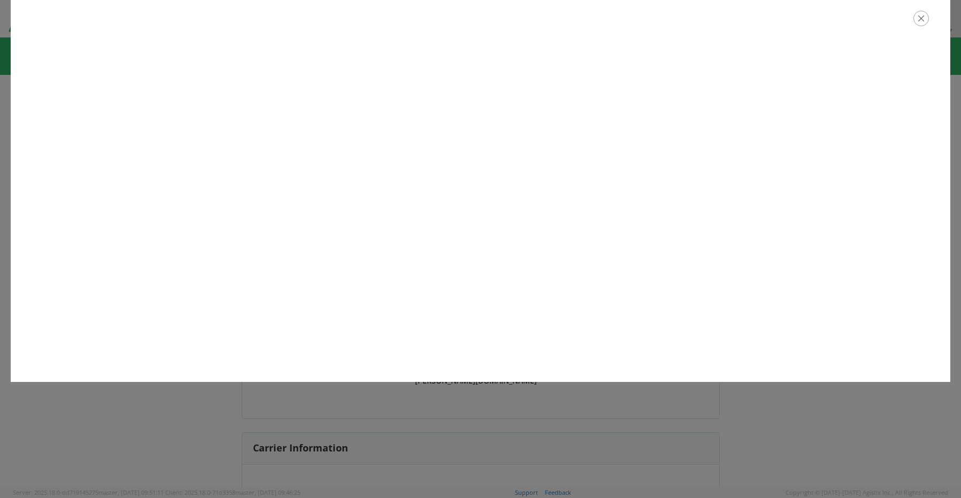
click at [919, 15] on icon "button" at bounding box center [921, 19] width 16 height 16
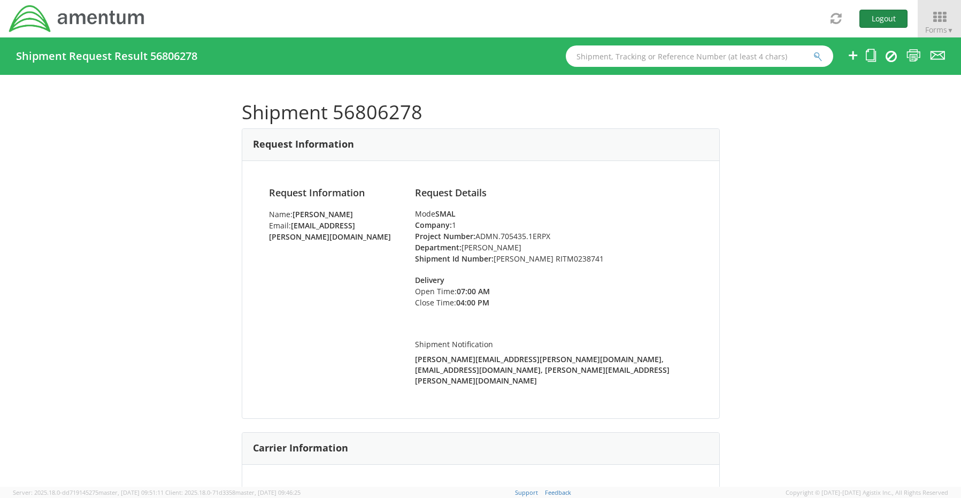
click at [861, 17] on button "Logout" at bounding box center [883, 19] width 48 height 18
